Goal: Find specific page/section: Find specific page/section

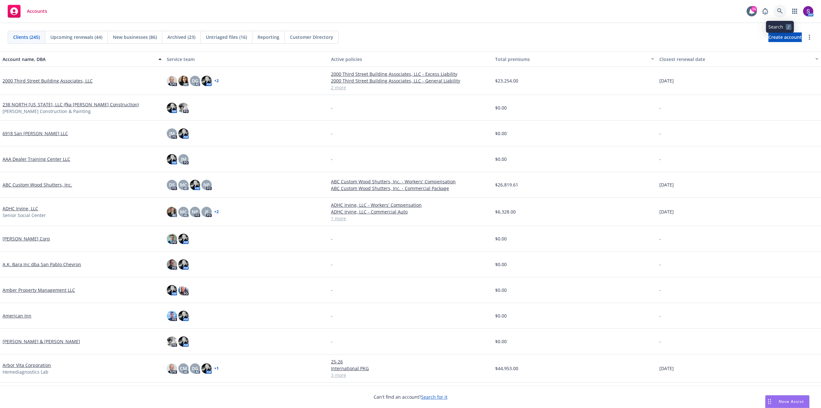
click at [782, 10] on icon at bounding box center [780, 11] width 6 height 6
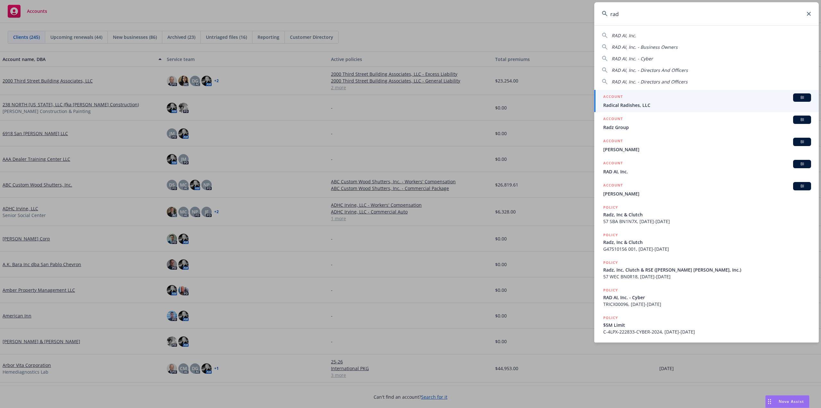
click at [622, 34] on span "RAD AI, Inc." at bounding box center [624, 35] width 25 height 6
type input "RAD AI, Inc."
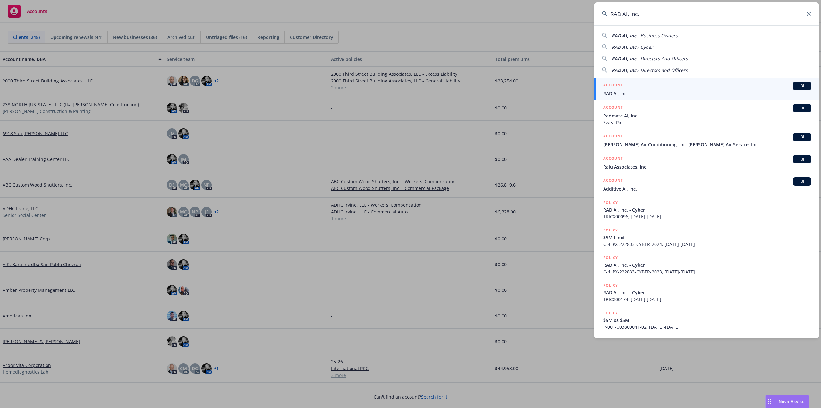
click at [624, 93] on span "RAD AI, Inc." at bounding box center [707, 93] width 208 height 7
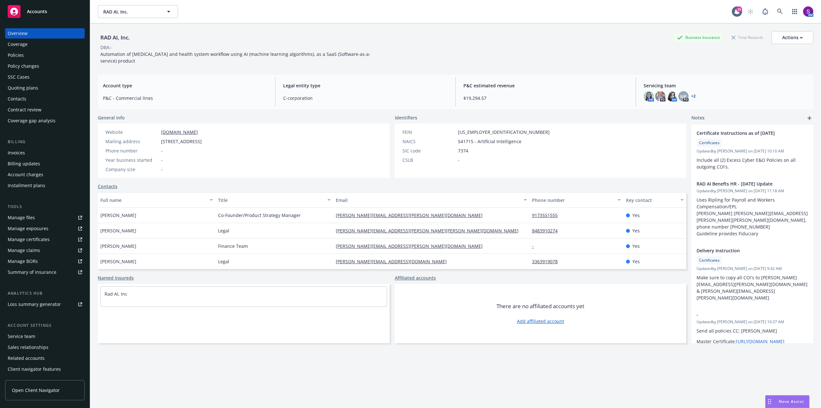
click at [31, 56] on div "Policies" at bounding box center [45, 55] width 74 height 10
click at [20, 58] on div "Policies" at bounding box center [16, 55] width 16 height 10
click at [20, 54] on div "Policies" at bounding box center [16, 55] width 16 height 10
click at [21, 54] on div "Policies" at bounding box center [16, 55] width 16 height 10
